Goal: Transaction & Acquisition: Subscribe to service/newsletter

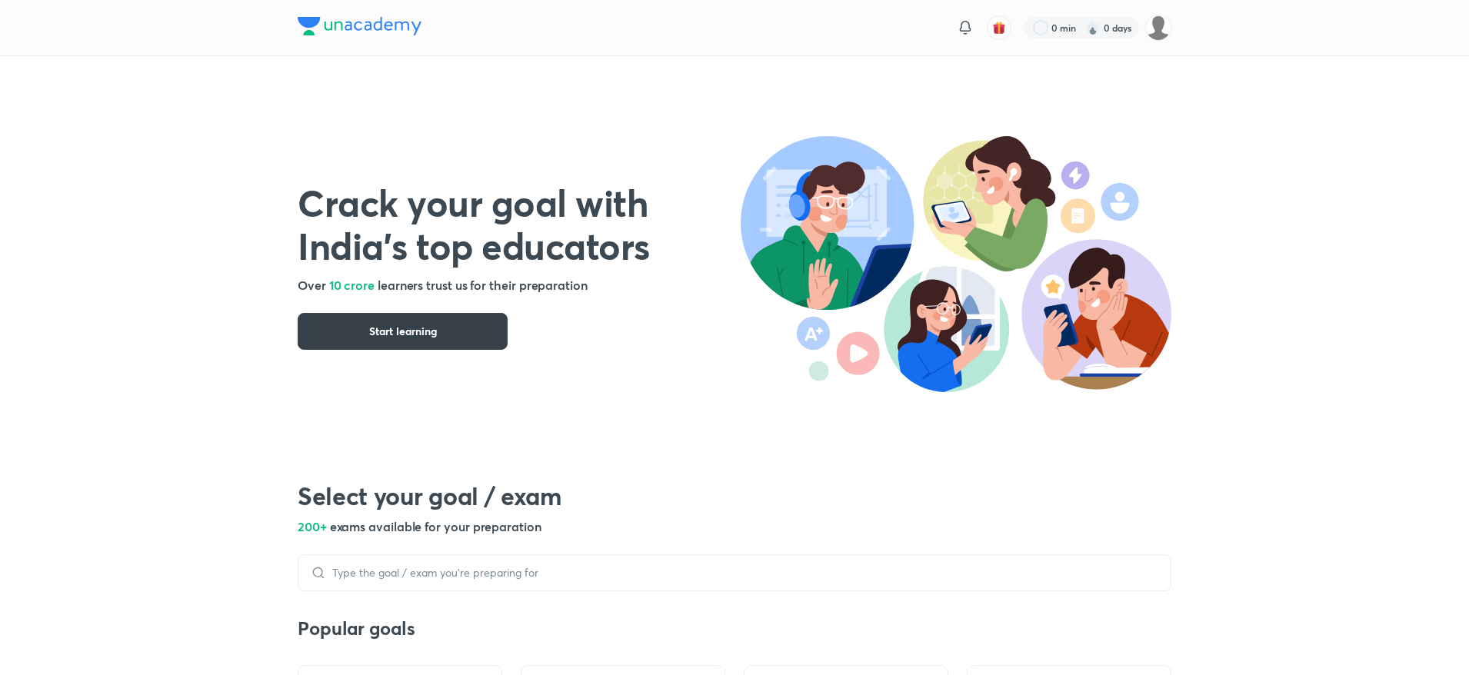
click at [414, 328] on span "Start learning" at bounding box center [403, 331] width 68 height 15
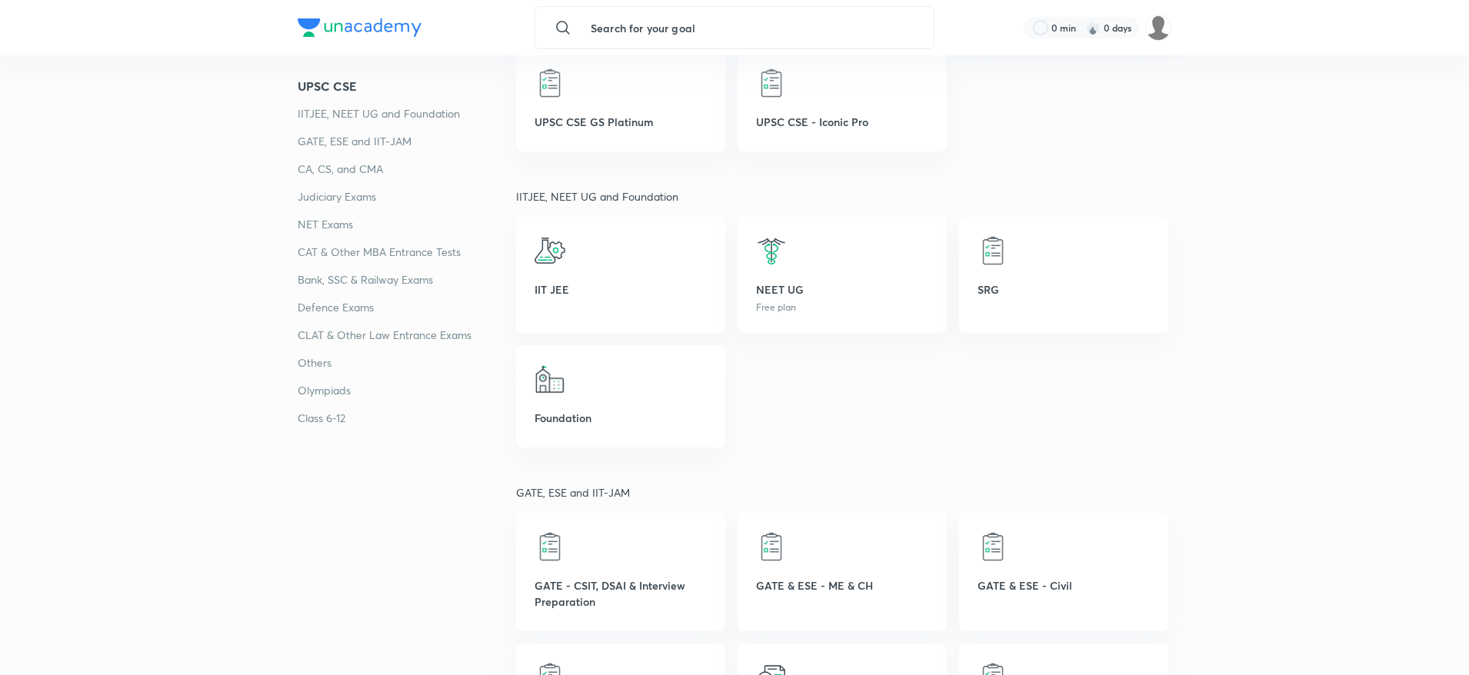
scroll to position [434, 0]
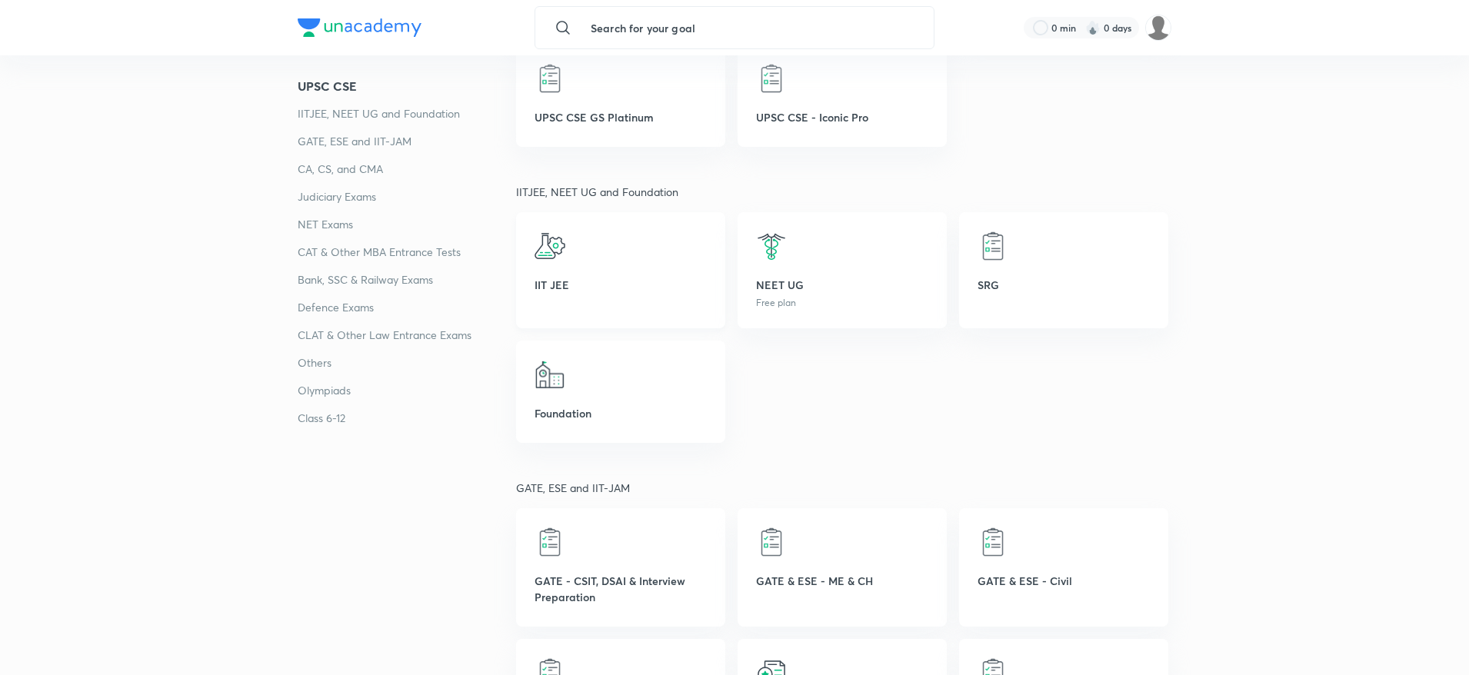
click at [596, 281] on p "IIT JEE" at bounding box center [620, 285] width 172 height 16
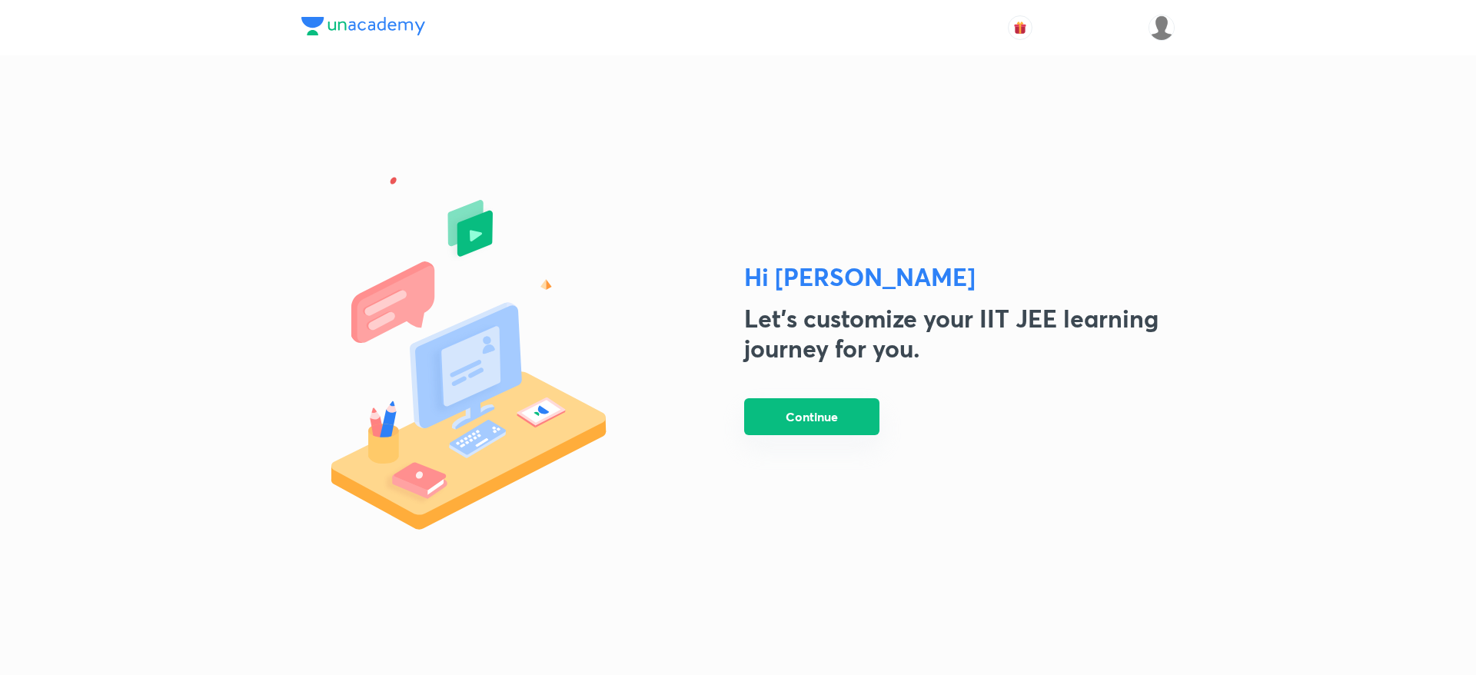
click at [802, 419] on button "Continue" at bounding box center [811, 416] width 135 height 37
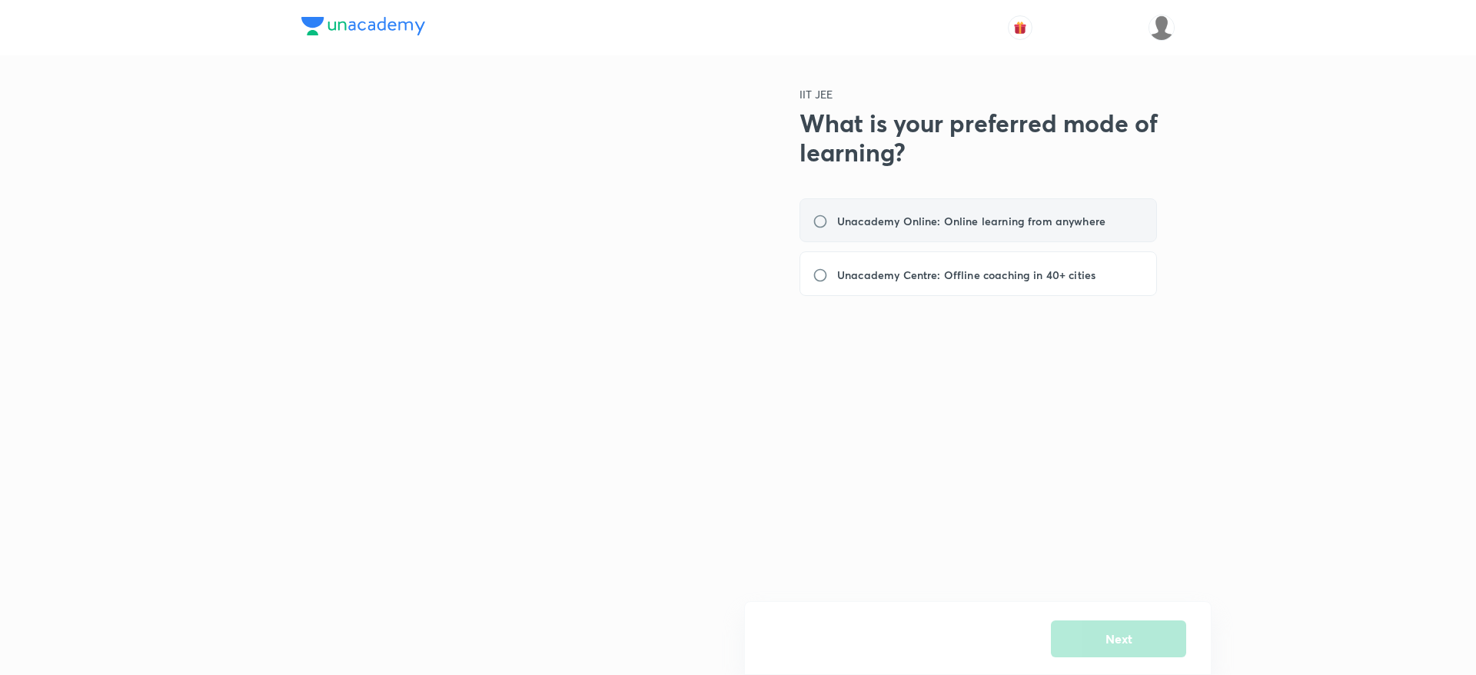
click at [817, 225] on label "Unacademy Online: Online learning from anywhere" at bounding box center [964, 221] width 302 height 16
radio input "true"
click at [1130, 634] on button "Next" at bounding box center [1118, 637] width 135 height 37
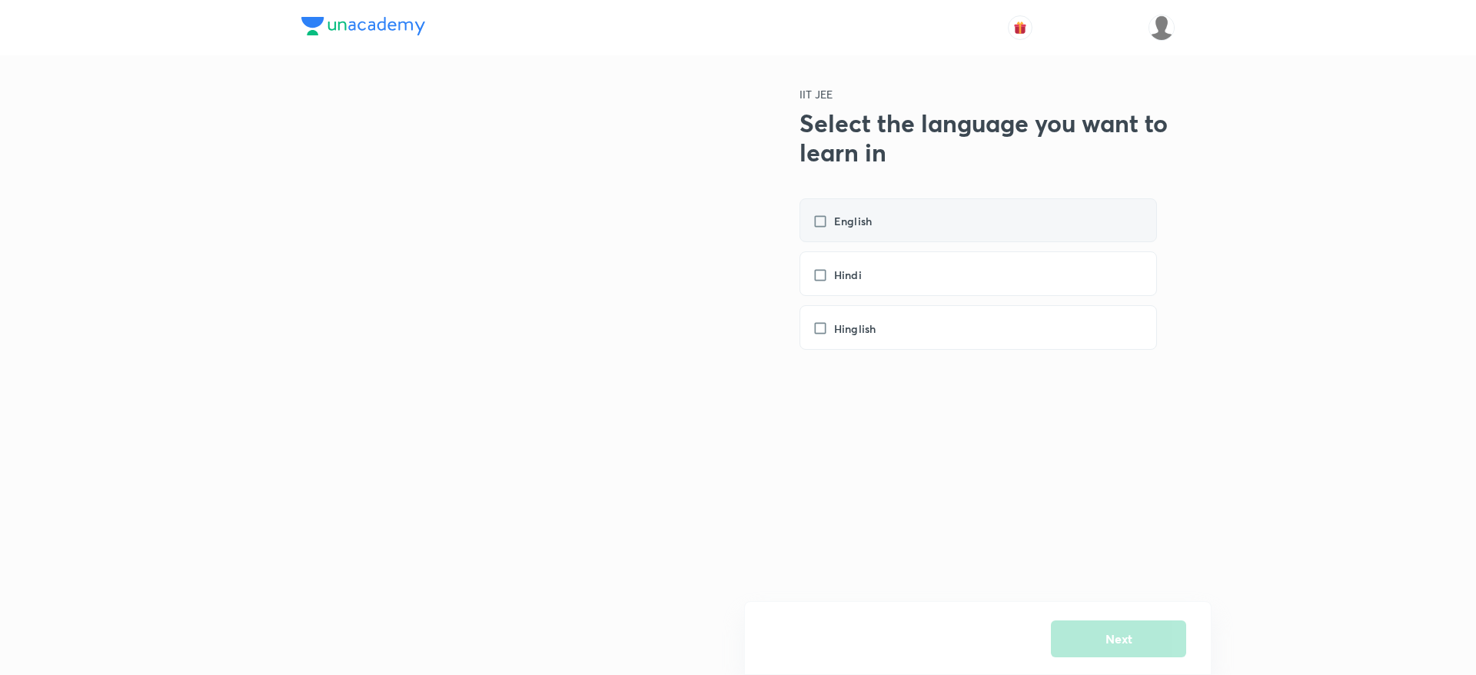
click at [820, 224] on label "English" at bounding box center [850, 221] width 75 height 16
checkbox input "true"
click at [1108, 634] on button "Next" at bounding box center [1118, 637] width 135 height 37
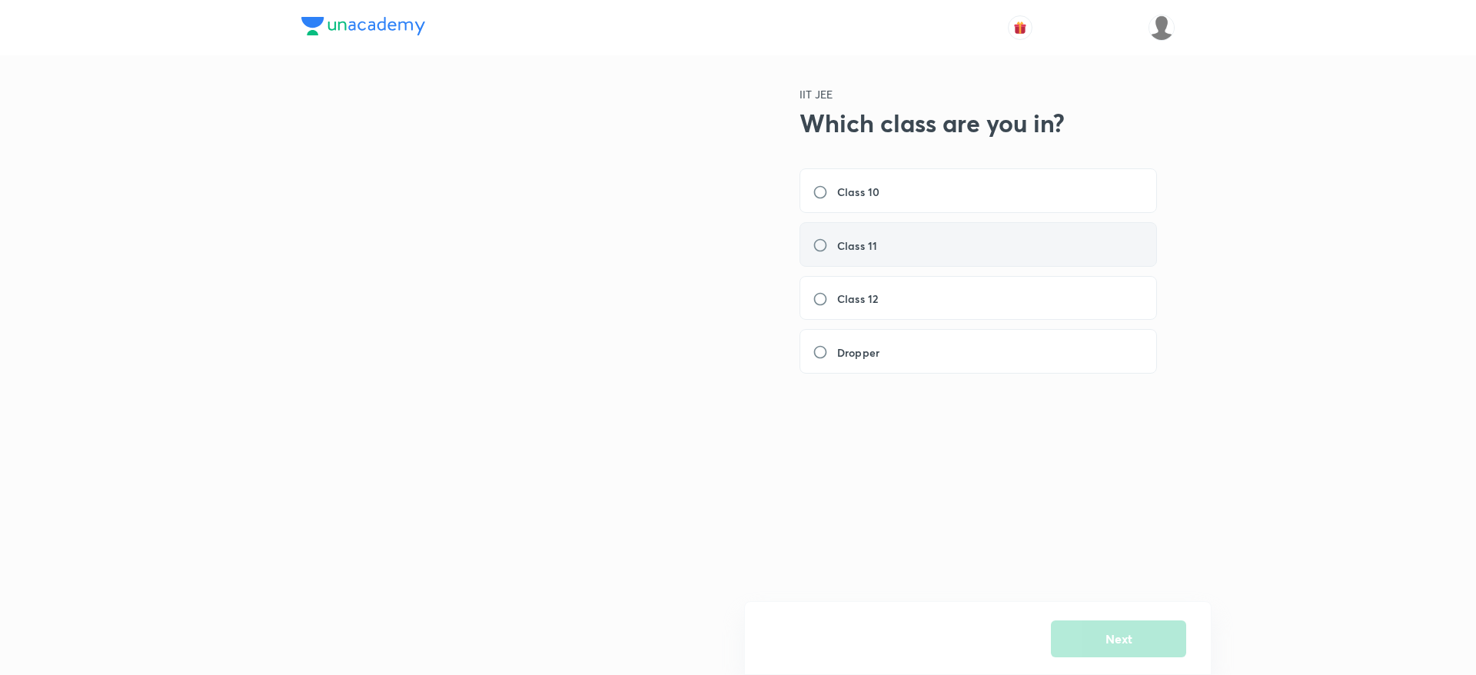
click at [825, 246] on label "Class 11" at bounding box center [850, 246] width 74 height 16
radio input "true"
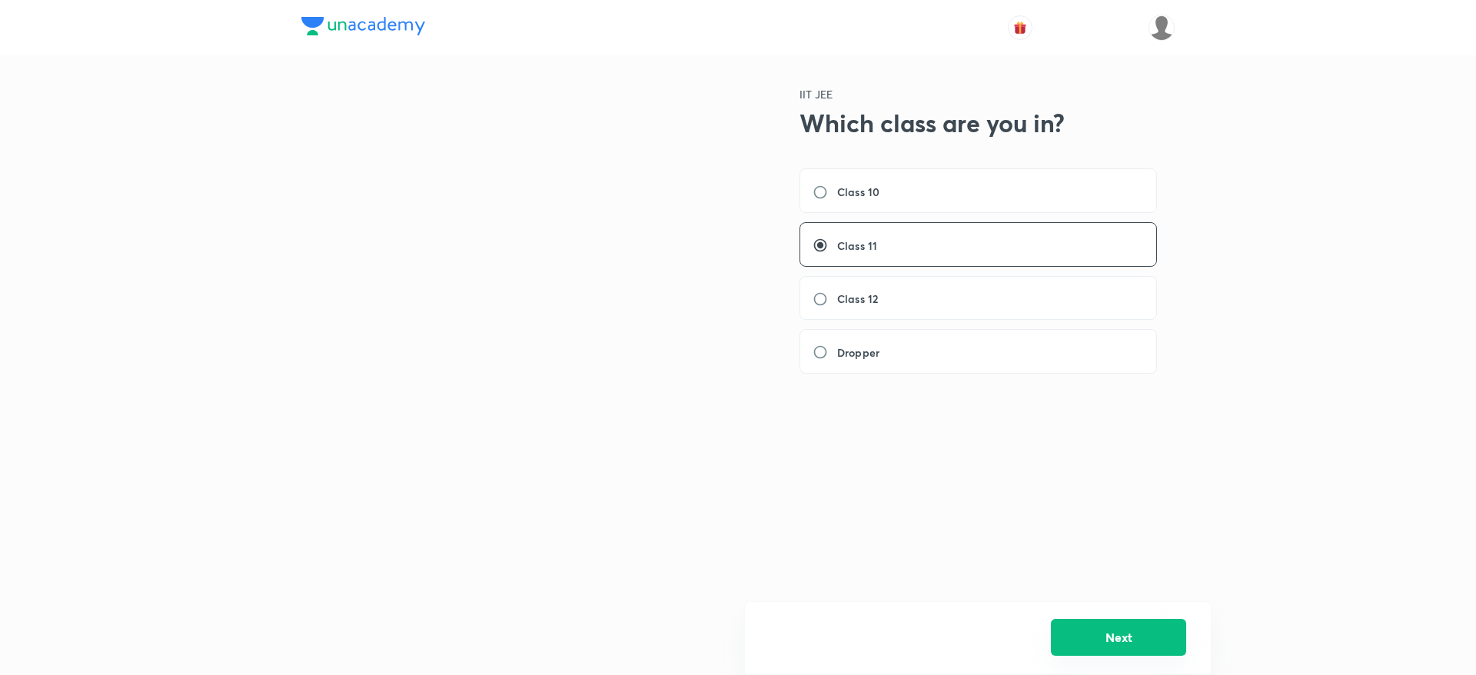
click at [1116, 637] on button "Next" at bounding box center [1118, 637] width 135 height 37
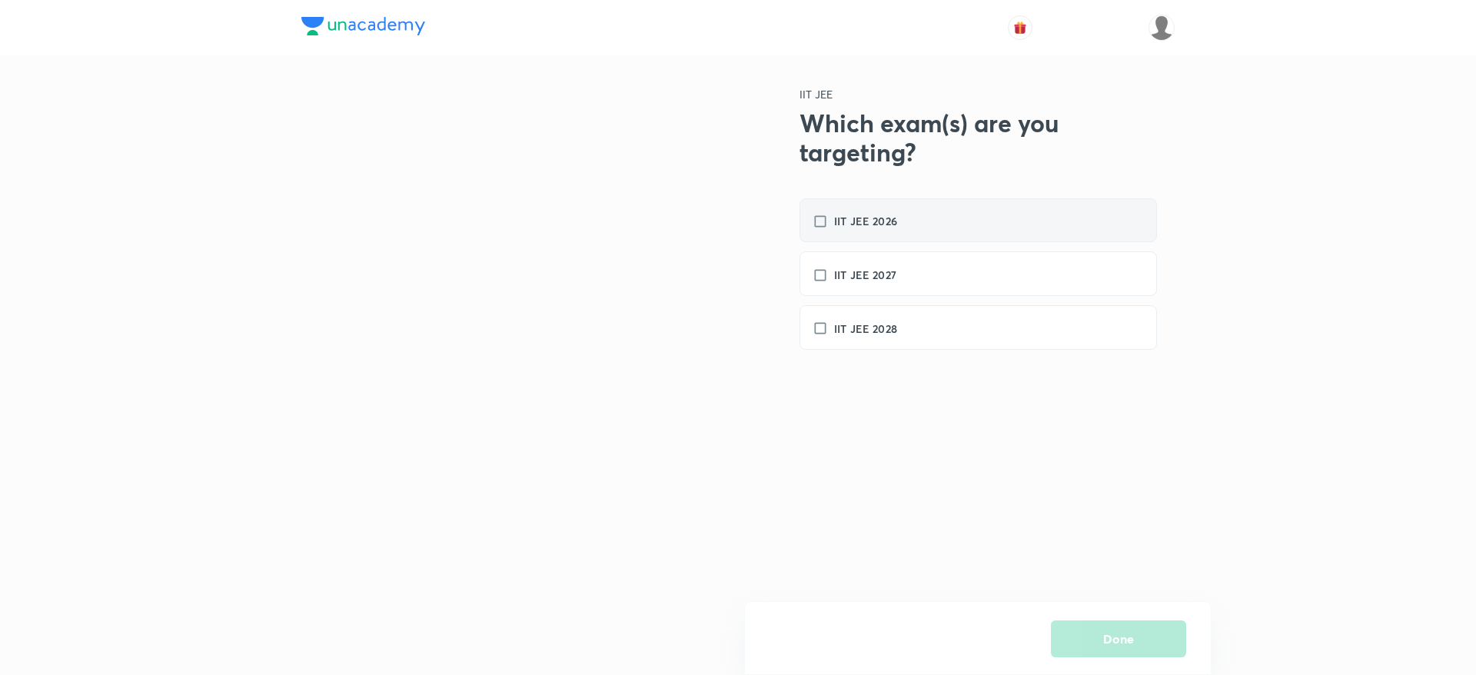
click at [817, 223] on label "IIT JEE 2026" at bounding box center [863, 221] width 100 height 16
checkbox input "true"
click at [1102, 636] on button "Done" at bounding box center [1118, 637] width 135 height 37
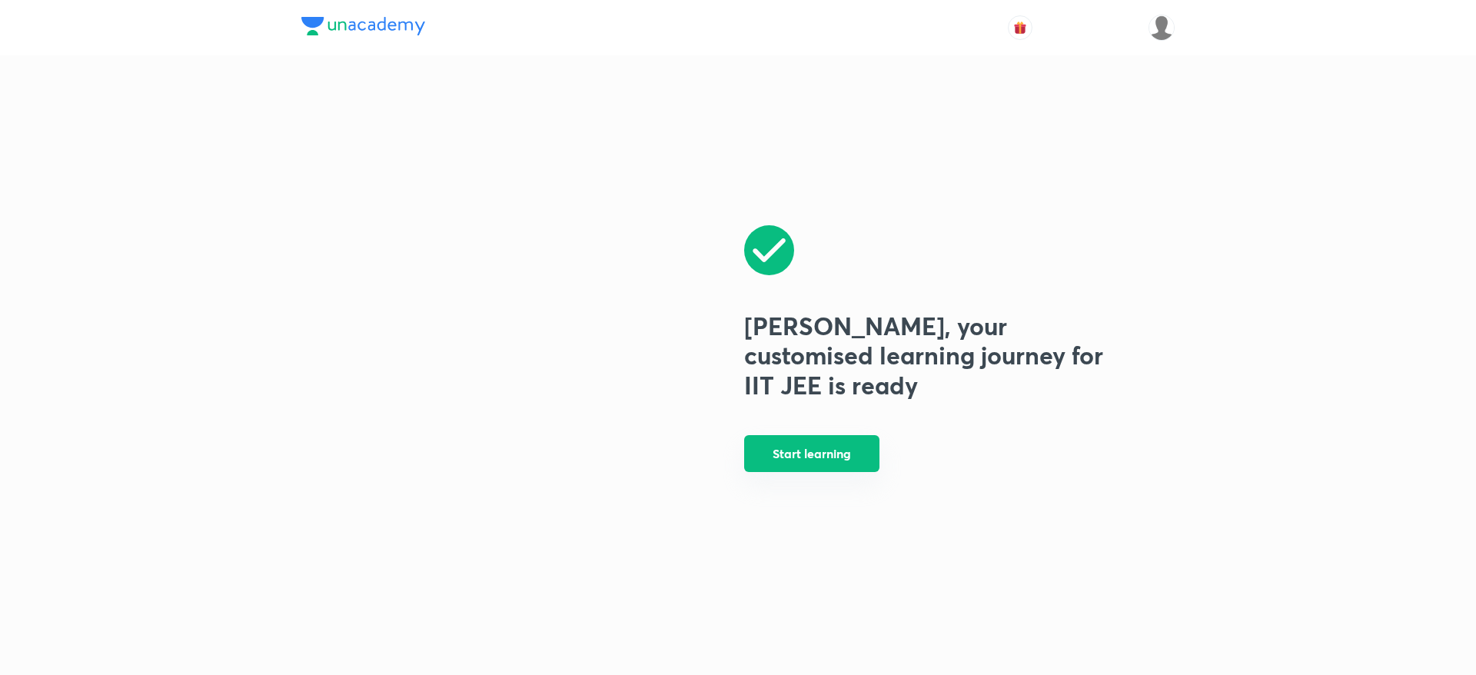
click at [830, 457] on button "Start learning" at bounding box center [811, 453] width 135 height 37
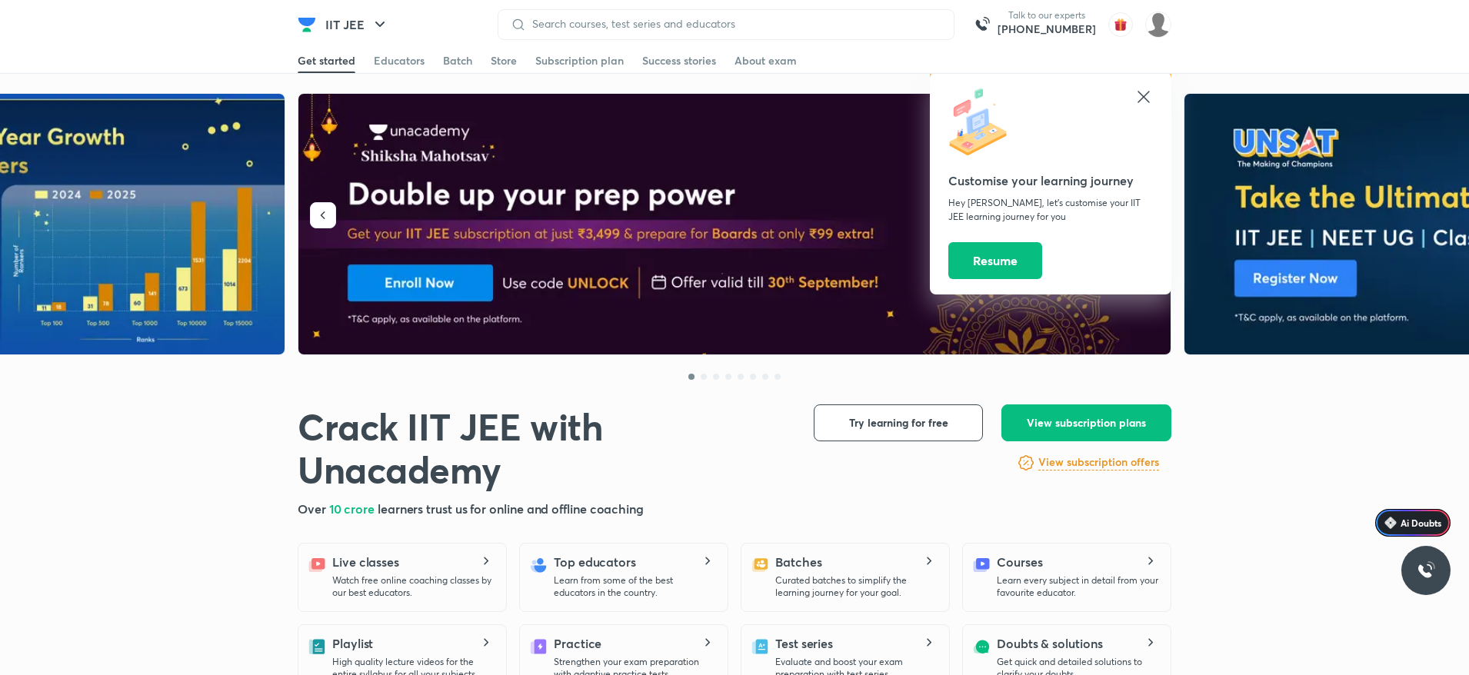
click at [1140, 90] on icon at bounding box center [1143, 97] width 18 height 18
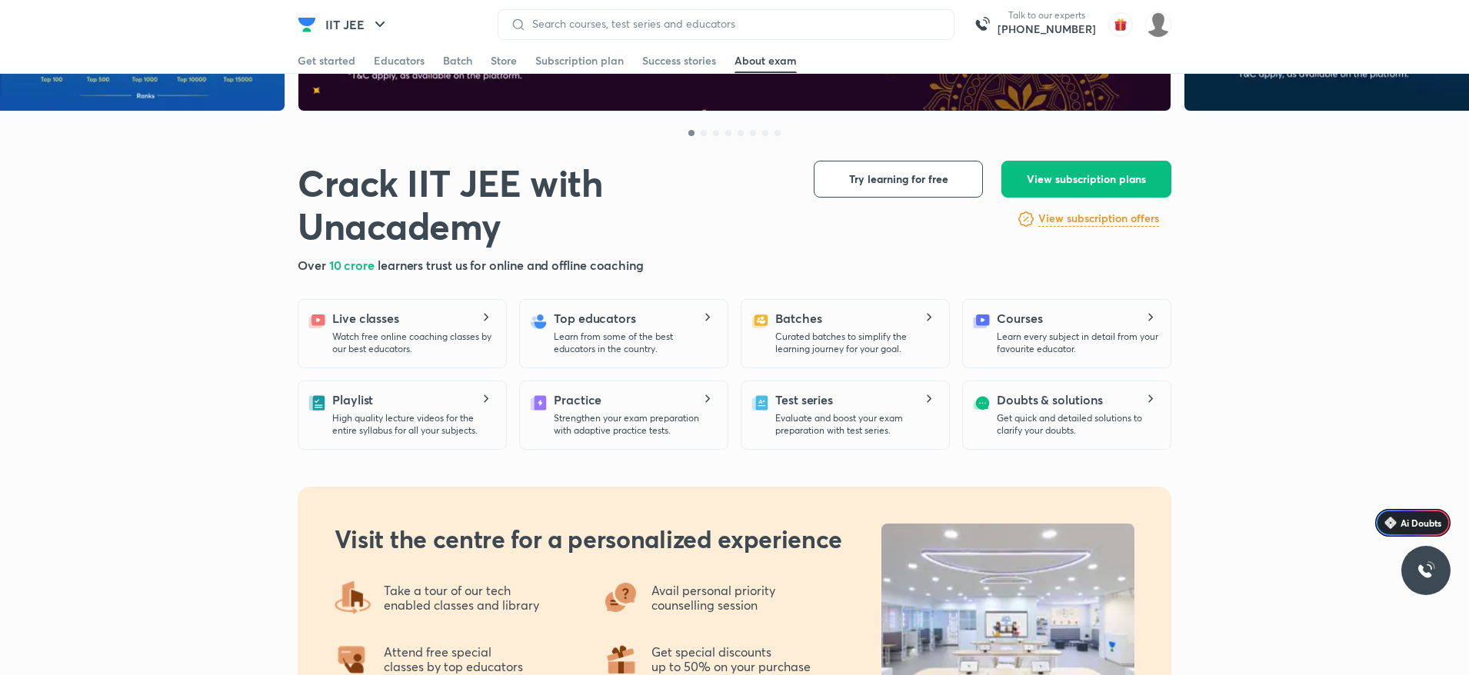
scroll to position [228, 0]
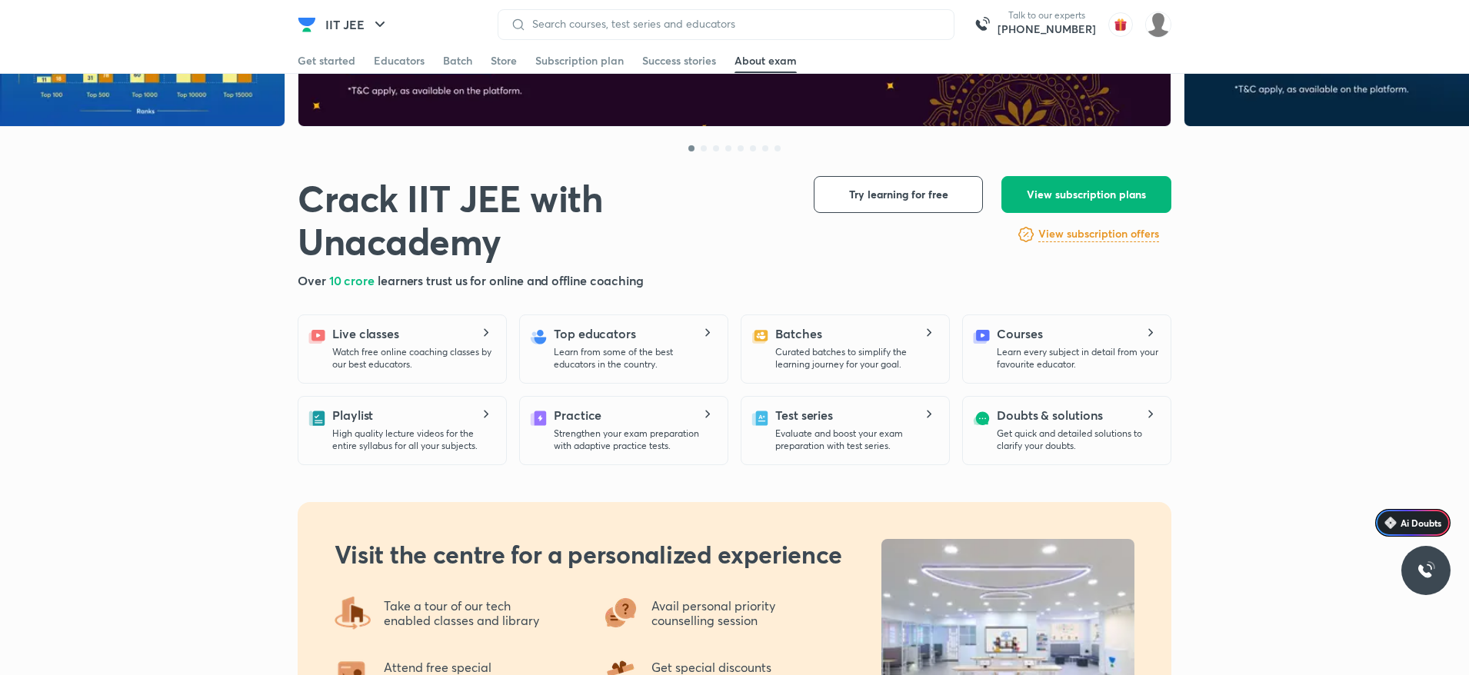
click at [1119, 191] on span "View subscription plans" at bounding box center [1086, 194] width 119 height 15
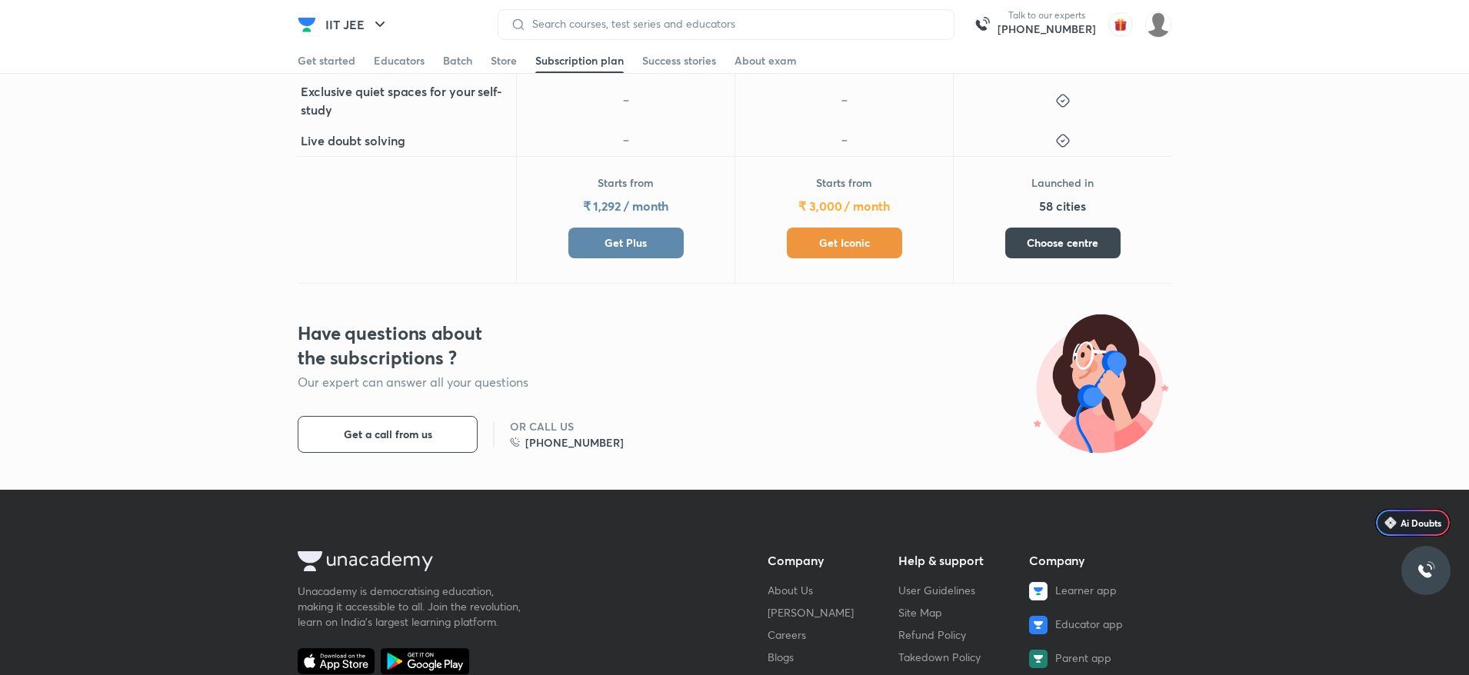
scroll to position [743, 0]
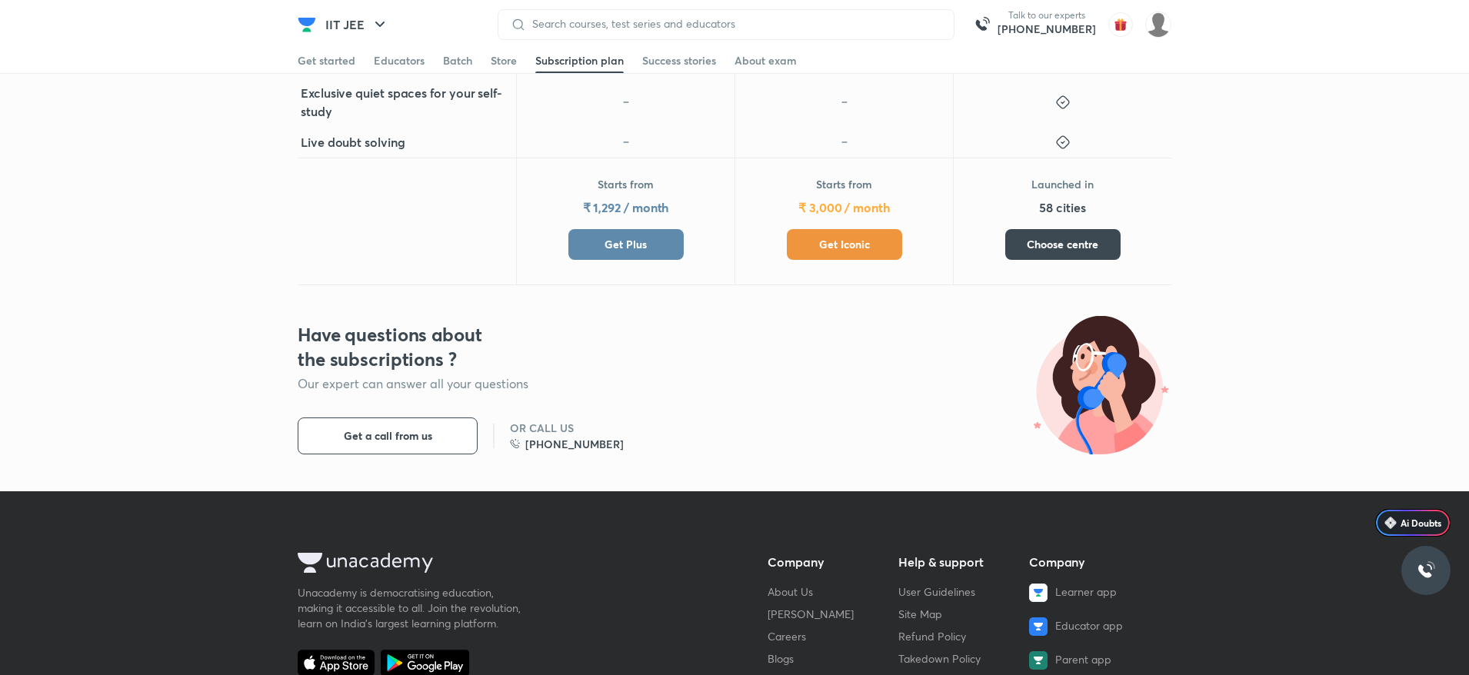
click at [827, 252] on button "Get Iconic" at bounding box center [844, 244] width 115 height 31
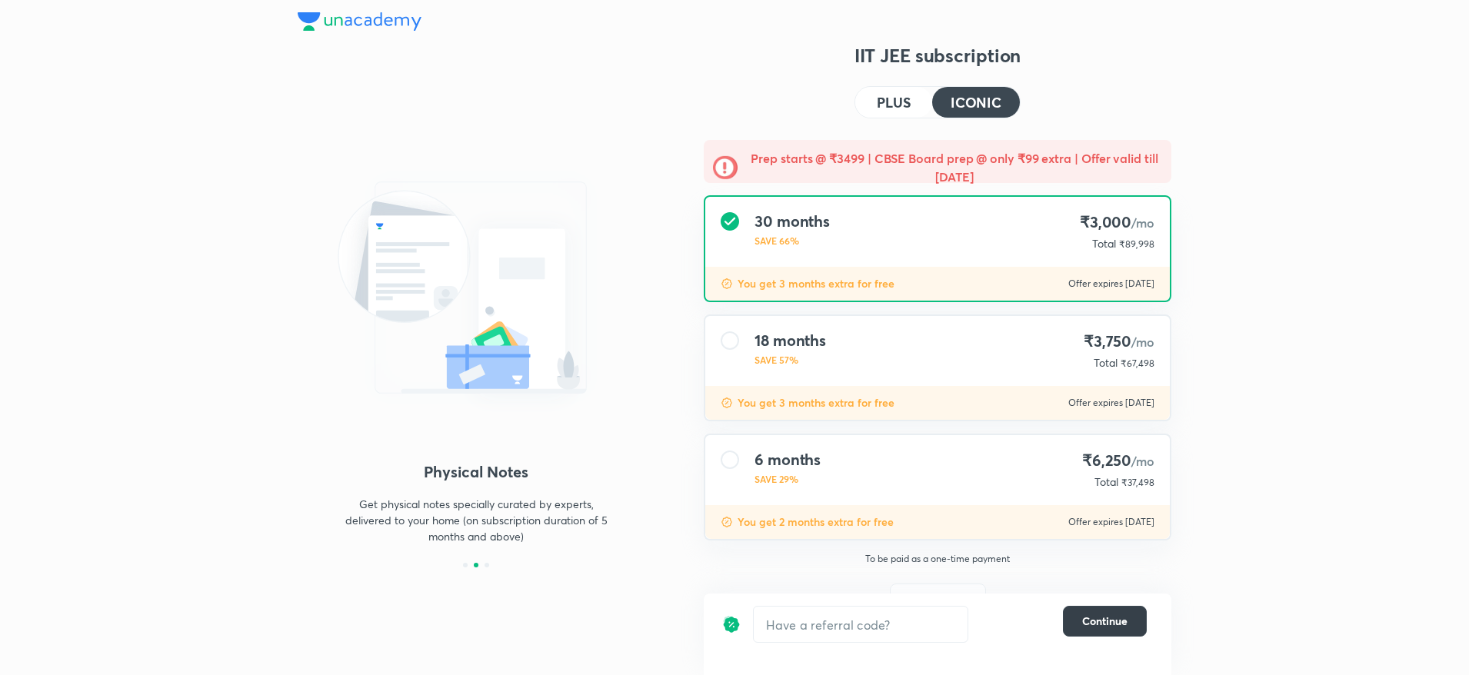
click at [1097, 624] on span "Continue" at bounding box center [1104, 621] width 45 height 15
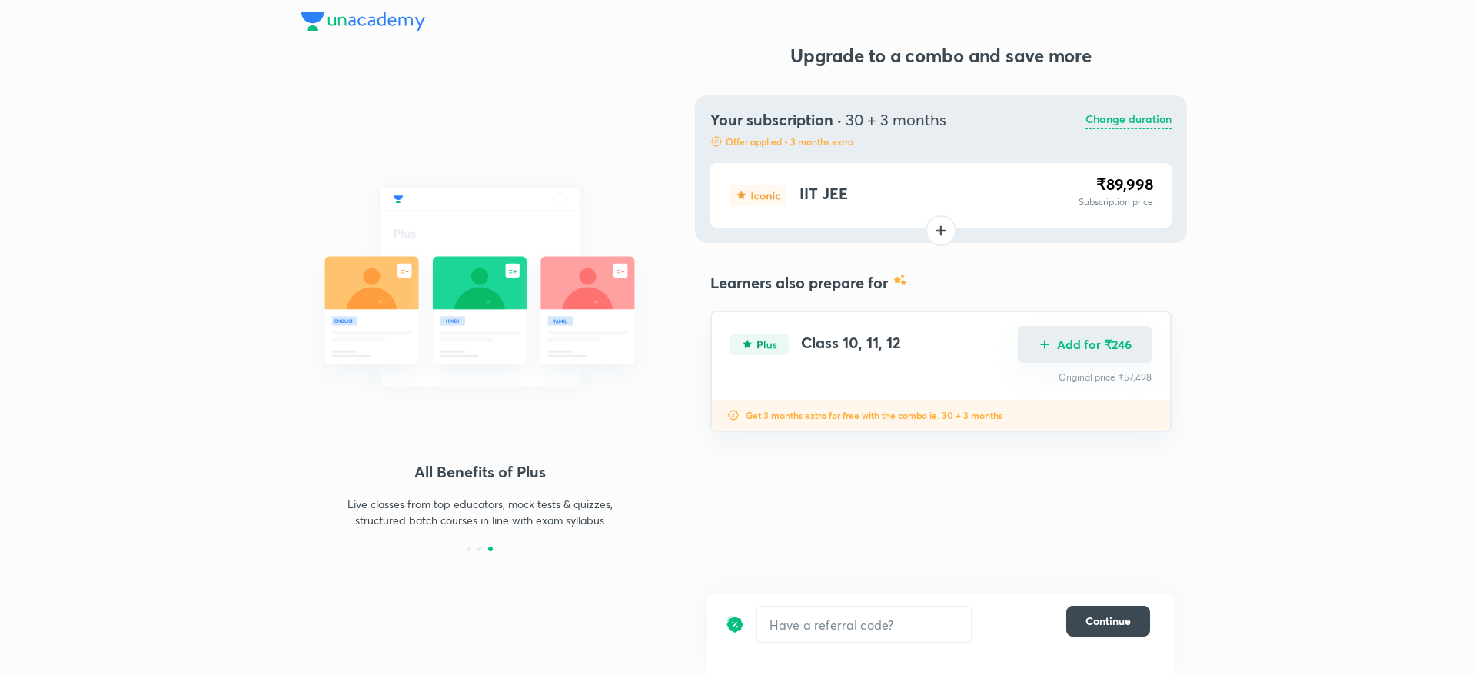
click at [1105, 350] on button "Add for ₹246" at bounding box center [1085, 344] width 134 height 37
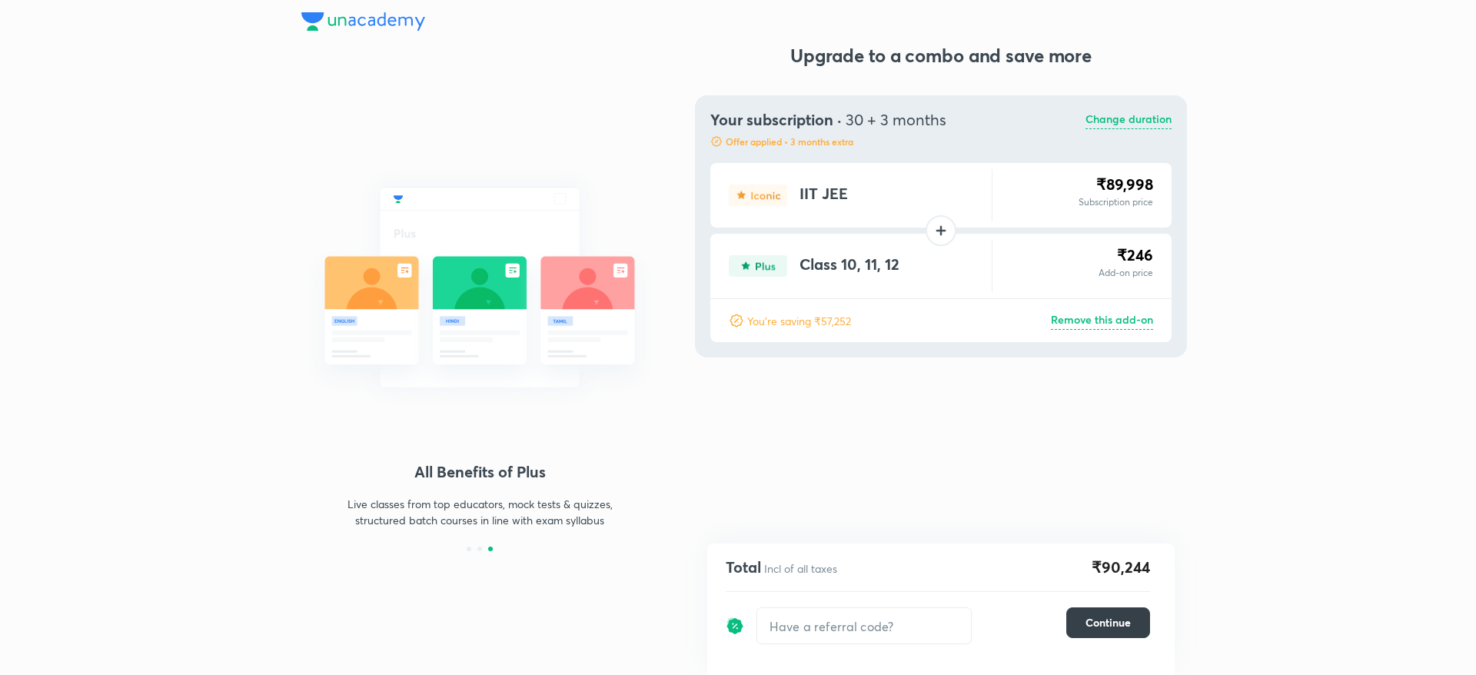
click at [1103, 620] on span "Continue" at bounding box center [1108, 622] width 45 height 15
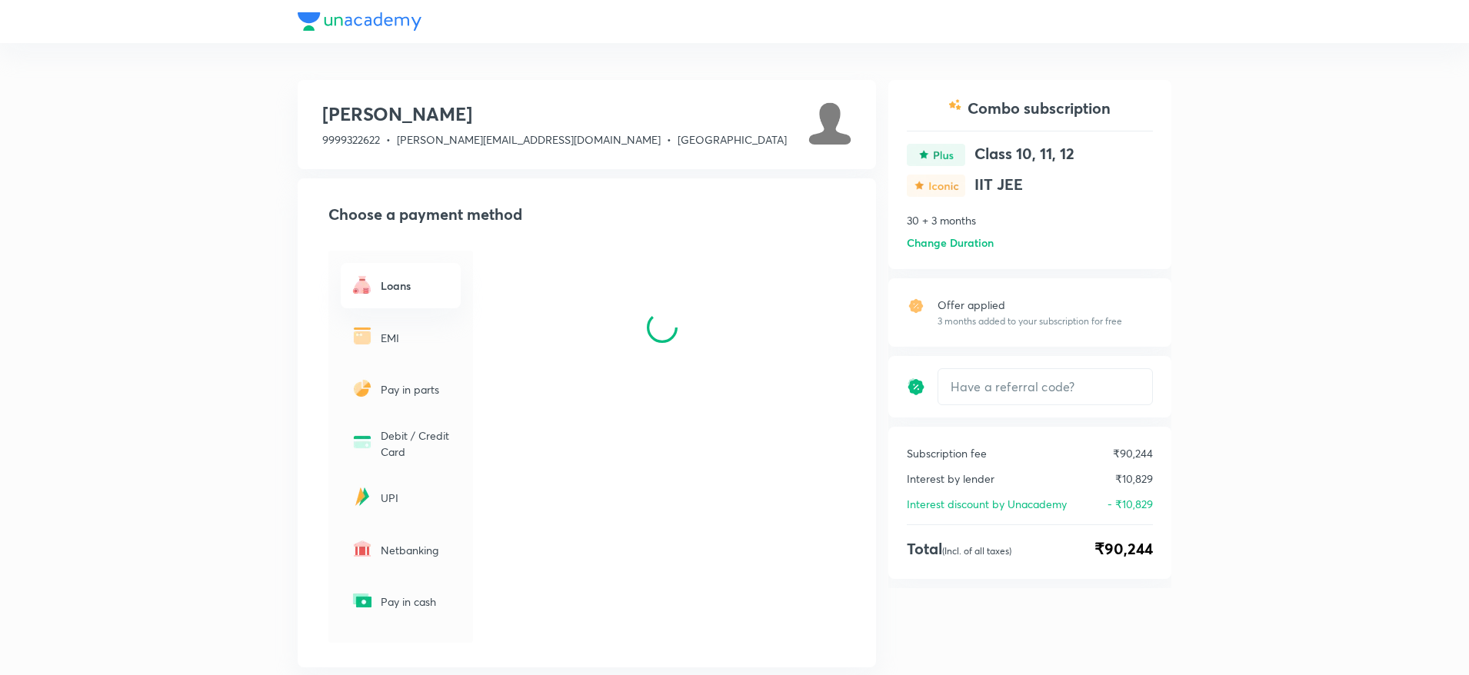
scroll to position [94, 0]
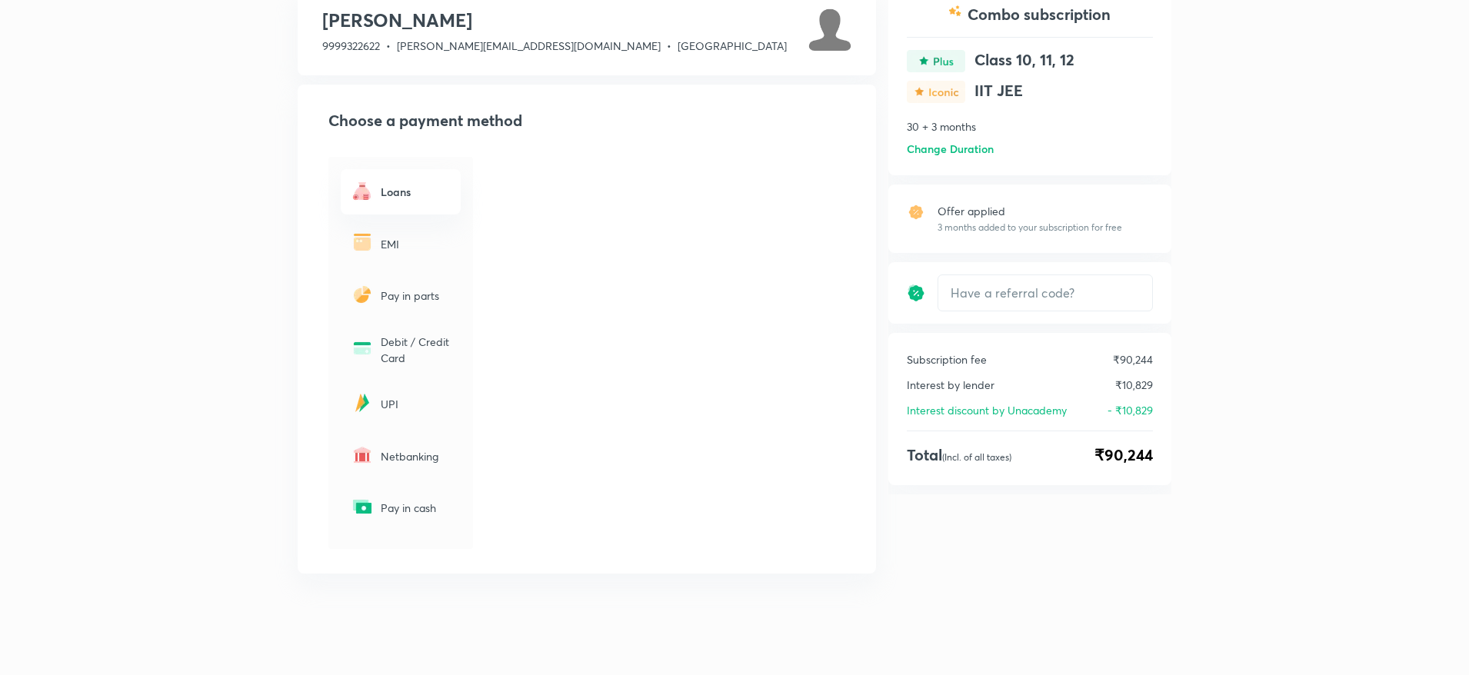
click at [425, 508] on p "Pay in cash" at bounding box center [416, 508] width 71 height 16
